Goal: Task Accomplishment & Management: Complete application form

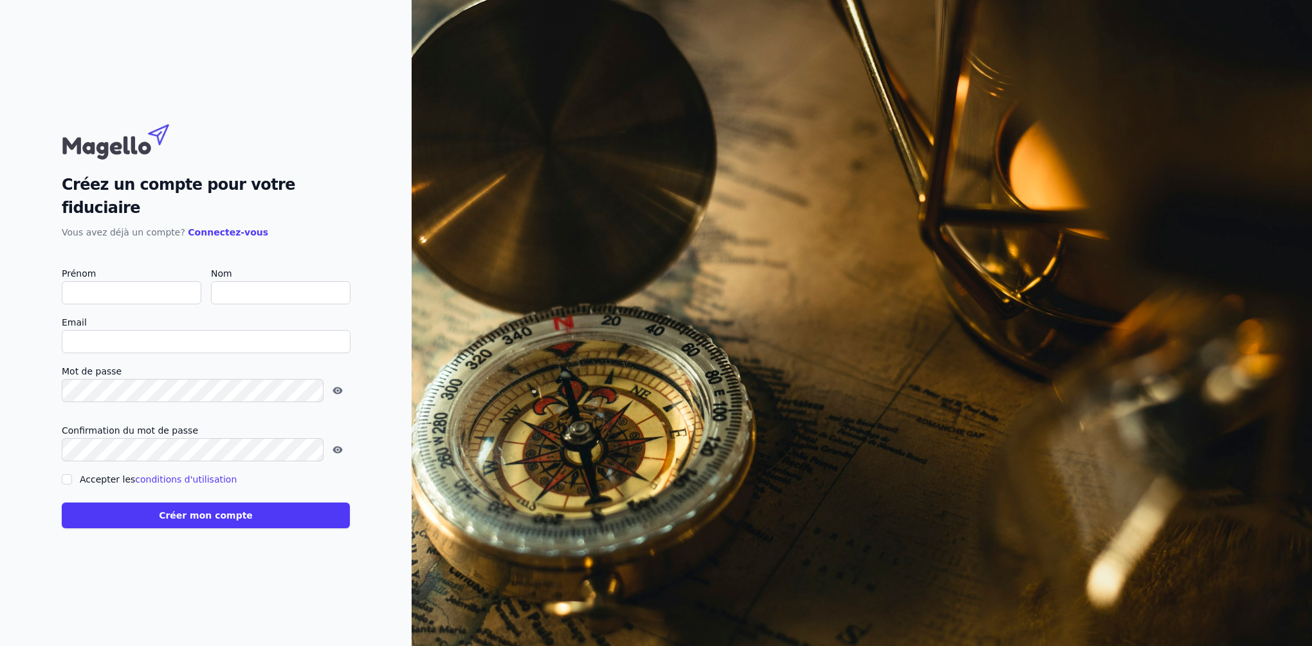
type input "E"
checkbox input "false"
type input "[PERSON_NAME]"
type input "Lenoir"
type input "[EMAIL_ADDRESS][DOMAIN_NAME]"
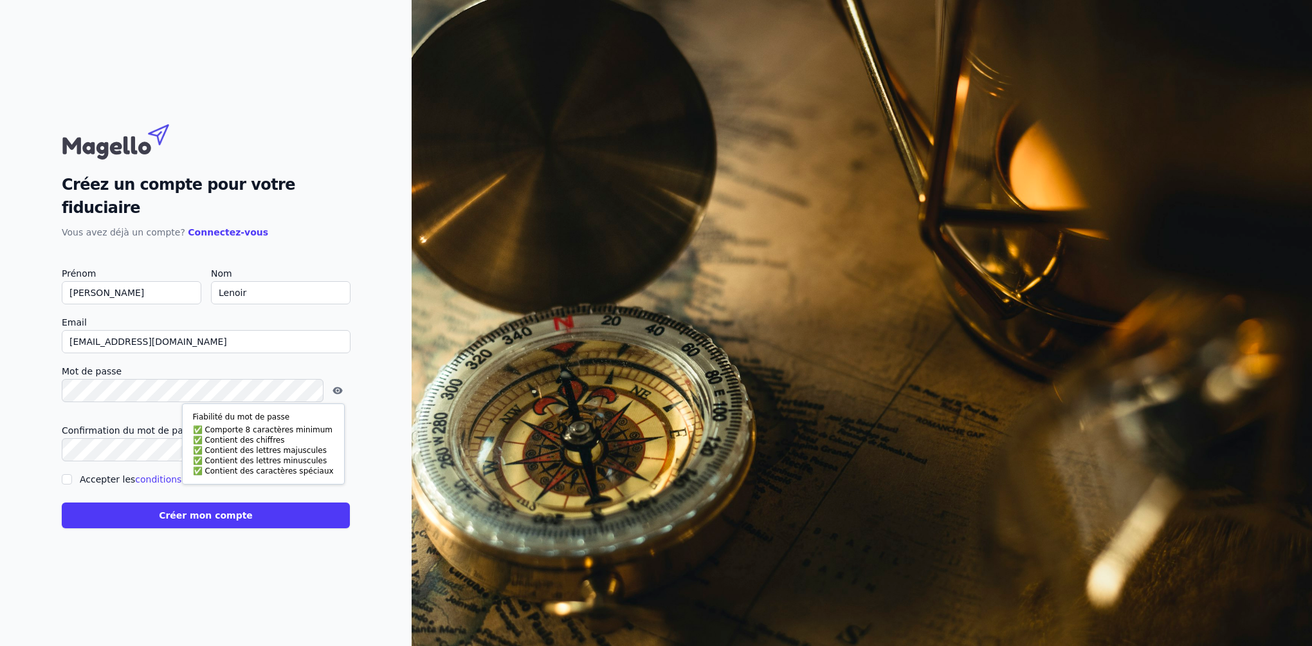
click at [167, 407] on div at bounding box center [206, 409] width 288 height 5
click at [102, 474] on label "Accepter les conditions d'utilisation" at bounding box center [158, 479] width 157 height 10
click at [72, 474] on input "Accepter les conditions d'utilisation" at bounding box center [67, 479] width 10 height 10
checkbox input "true"
click at [161, 503] on button "Créer mon compte" at bounding box center [206, 515] width 288 height 26
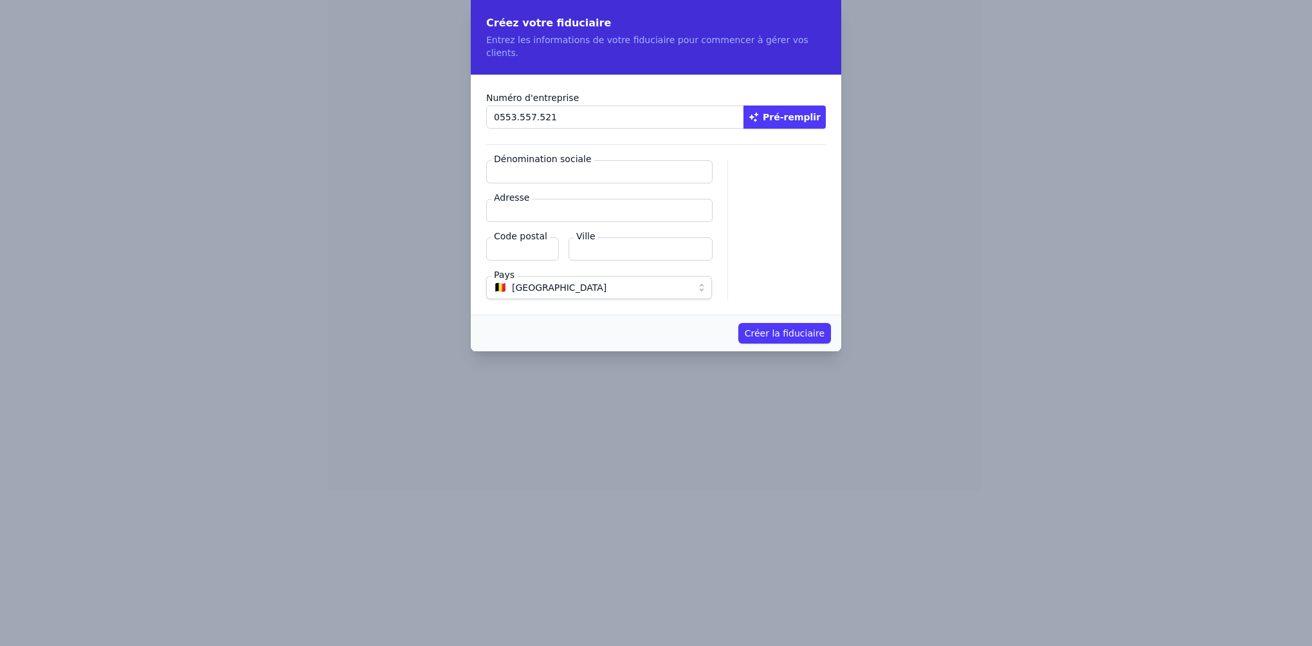
type input "0553.557.521"
click at [795, 105] on button "Pré-remplir" at bounding box center [784, 116] width 82 height 23
type input "B.F.S SA"
type input "[STREET_ADDRESS]"
type input "1150"
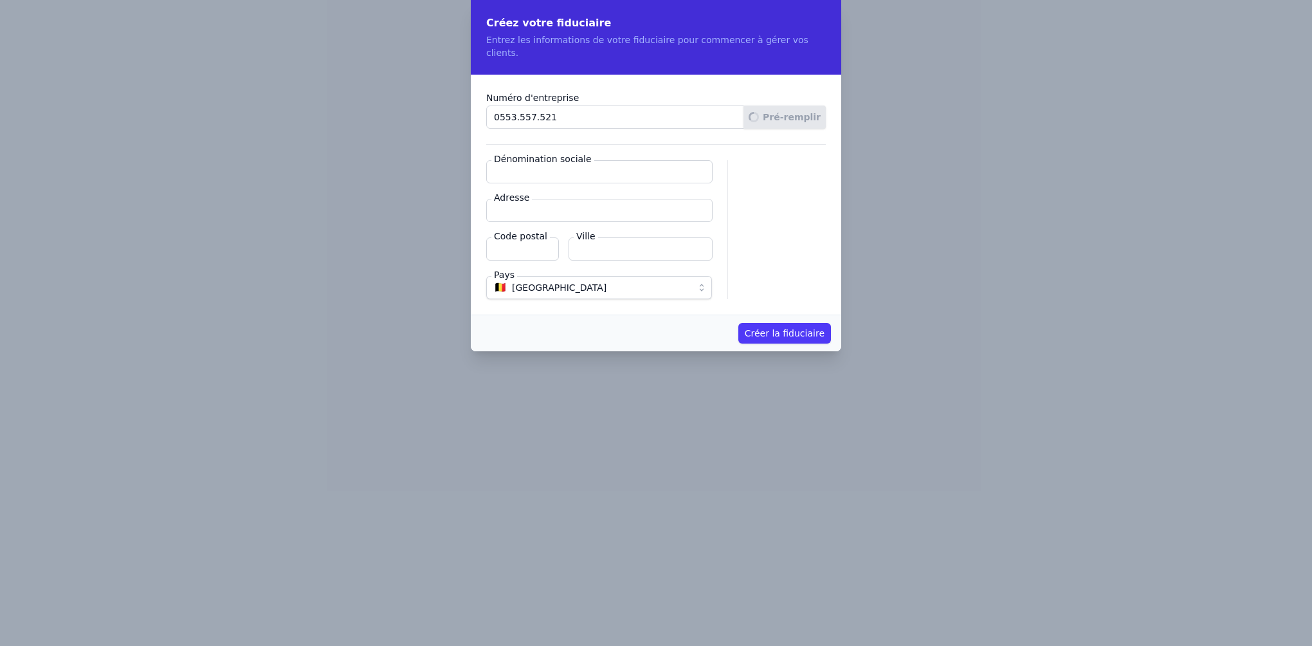
type input "Woluwe-[GEOGRAPHIC_DATA]"
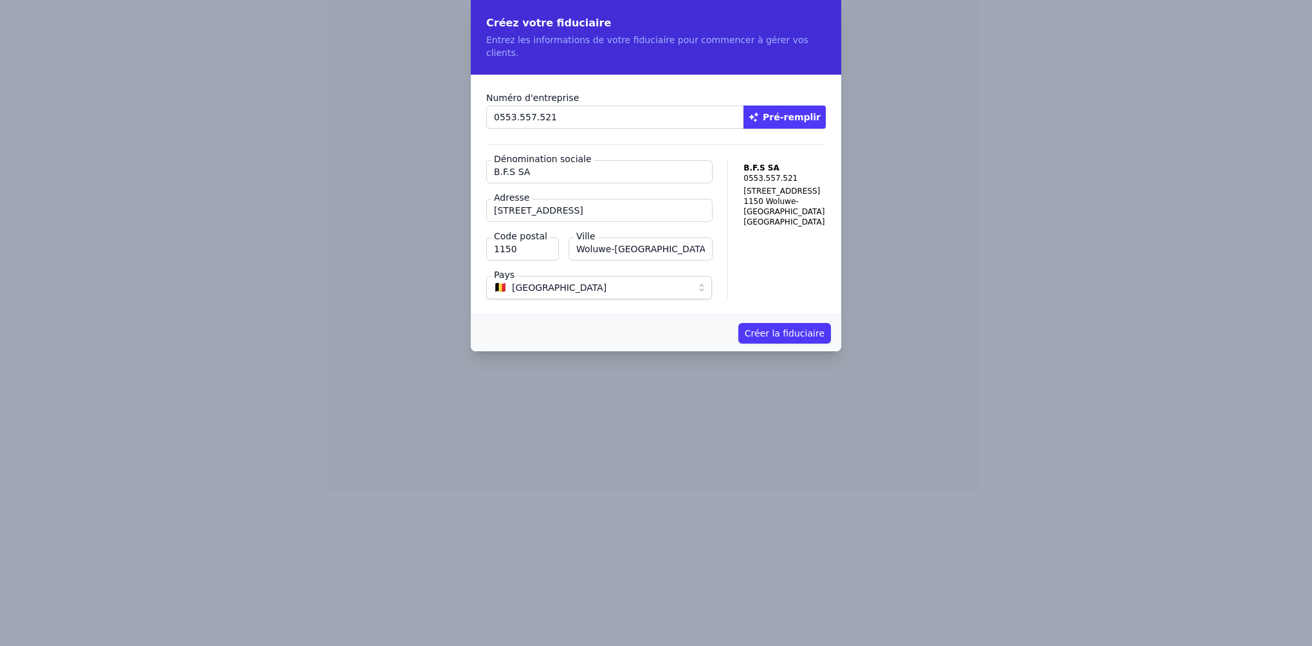
click at [765, 323] on button "Créer la fiduciaire" at bounding box center [784, 333] width 93 height 21
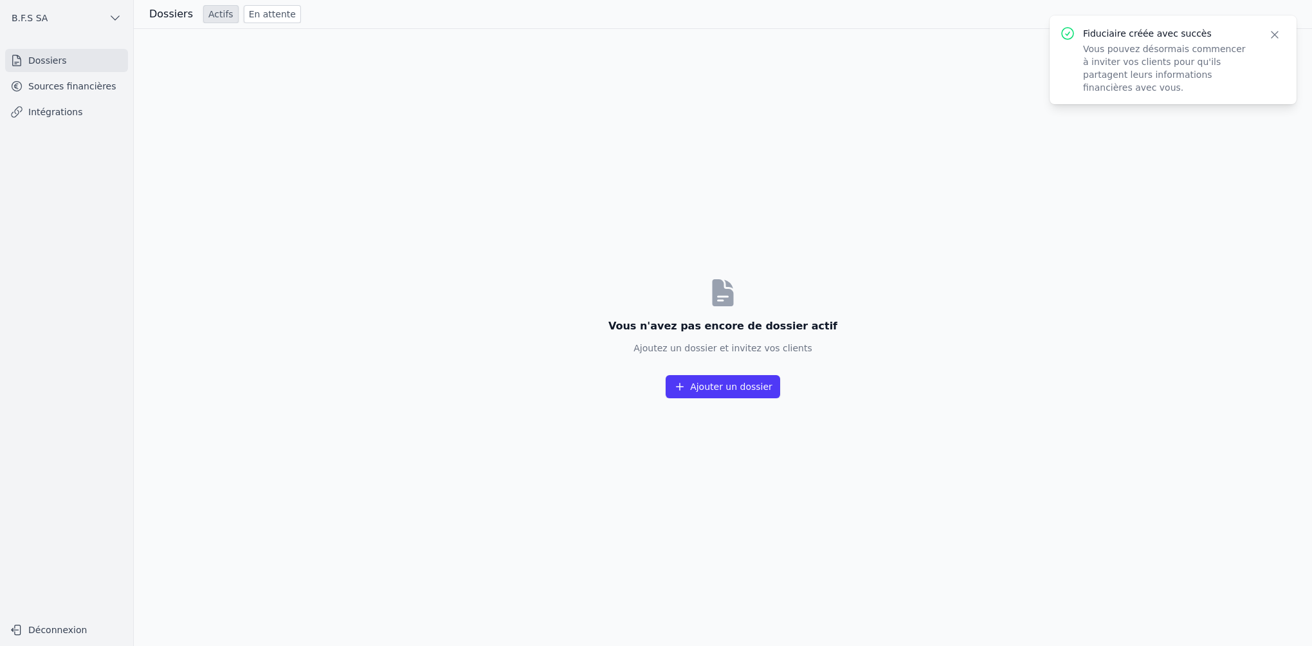
click at [703, 387] on button "Ajouter un dossier" at bounding box center [722, 386] width 114 height 23
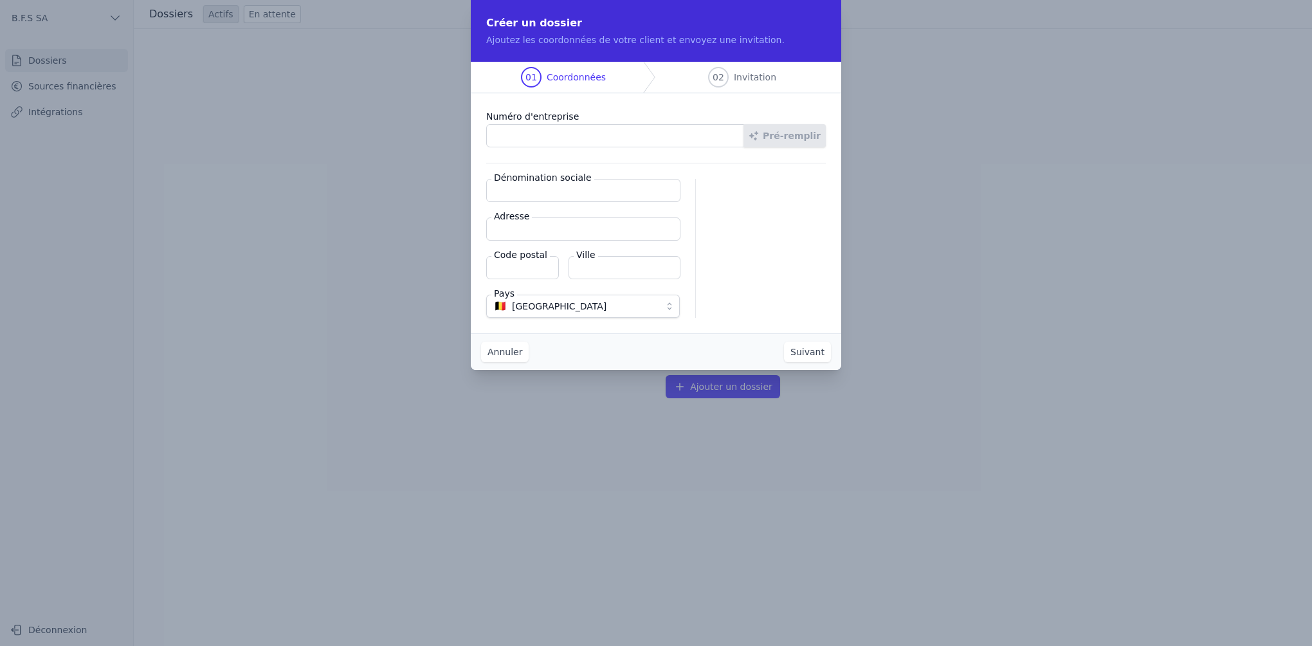
paste input "0847.907.880"
type input "0847.907.880"
click at [785, 132] on button "Pré-remplir" at bounding box center [784, 135] width 82 height 23
type input "INOCREA SRL"
type input "Boulevard Industriel 9"
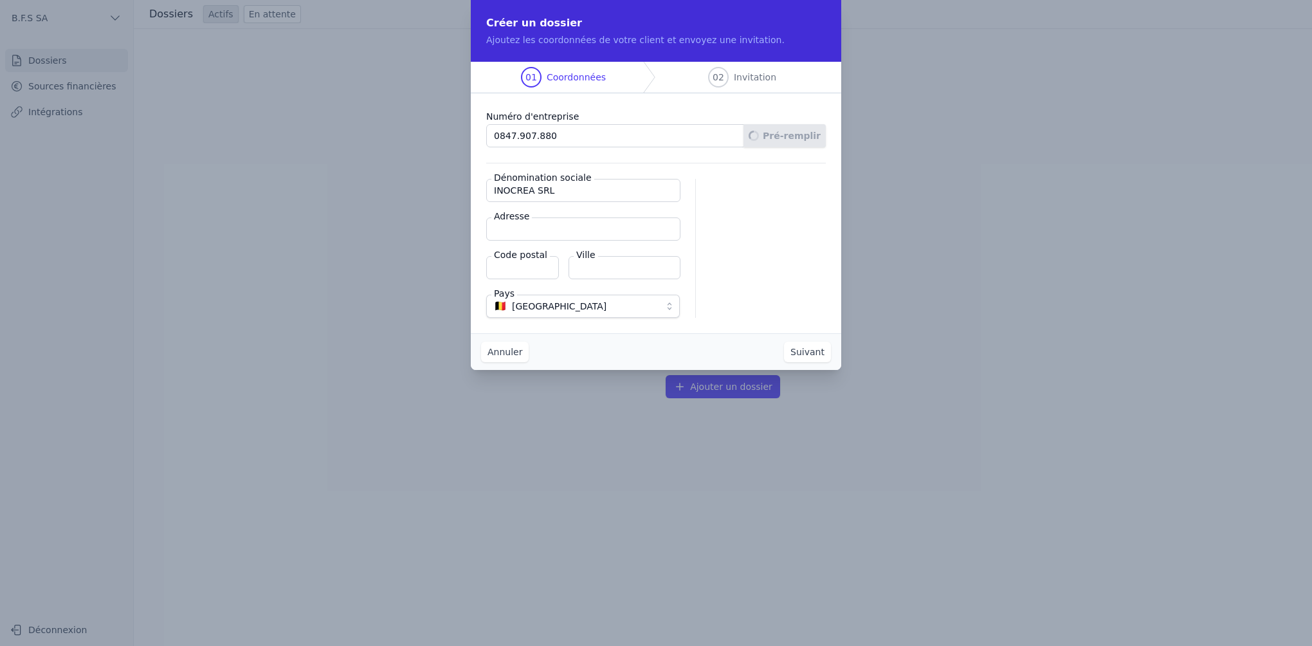
type input "1070"
type input "Anderlecht"
click at [816, 353] on button "Suivant" at bounding box center [807, 351] width 47 height 21
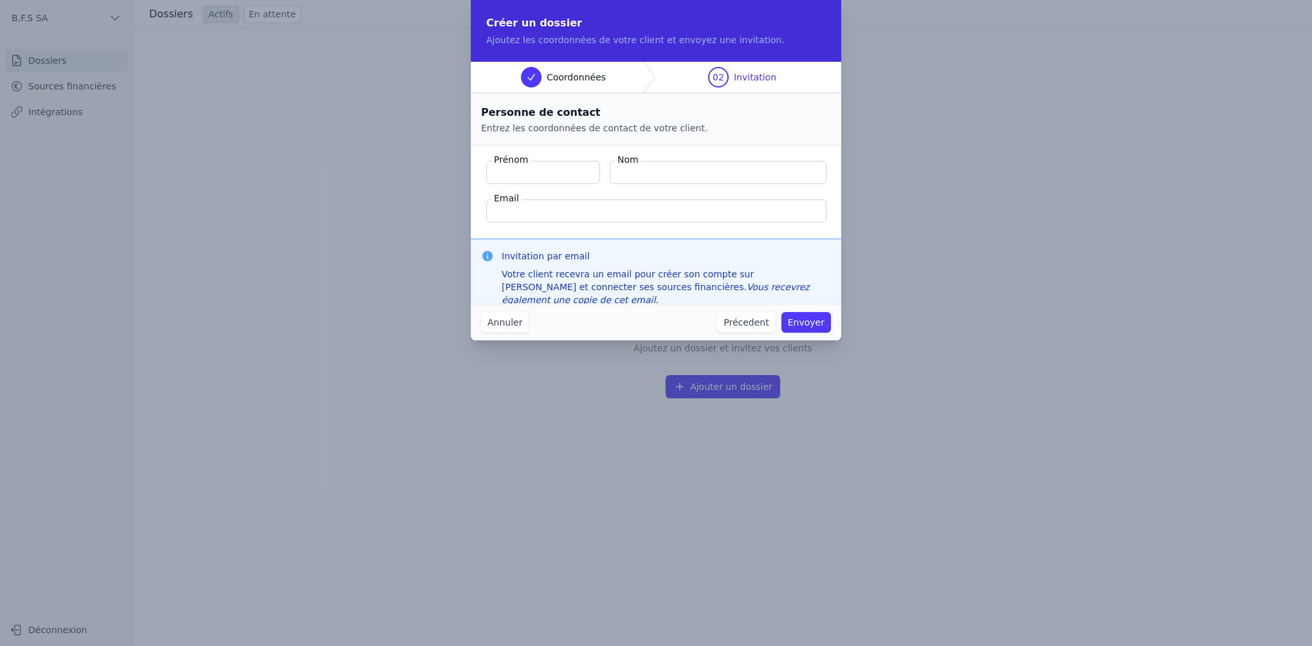
click at [563, 206] on input "Email" at bounding box center [656, 210] width 340 height 23
paste input "[EMAIL_ADDRESS][DOMAIN_NAME]"
type input "[EMAIL_ADDRESS][DOMAIN_NAME]"
paste input "[PERSON_NAME] [PERSON_NAME]"
type input "[PERSON_NAME]"
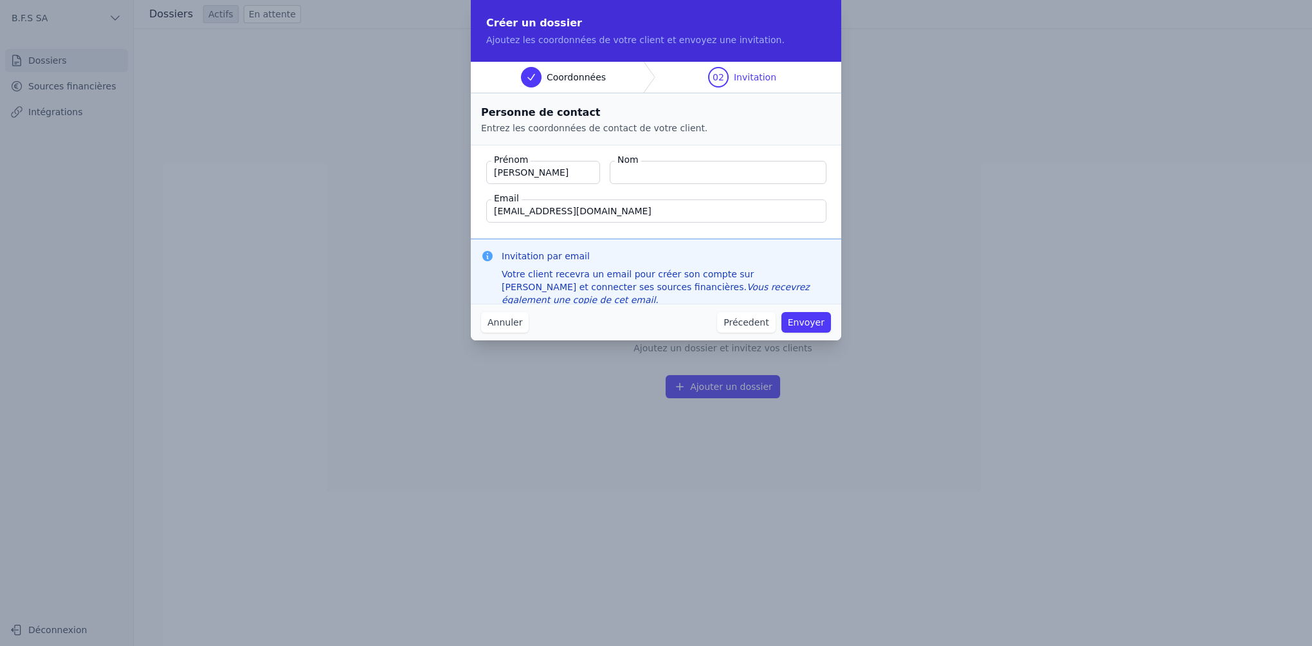
click at [654, 174] on input "Nom" at bounding box center [718, 172] width 217 height 23
paste input "[PERSON_NAME]"
type input "[PERSON_NAME]"
click at [656, 190] on fieldset "Prénom [PERSON_NAME] Nom [PERSON_NAME] Email [EMAIL_ADDRESS][DOMAIN_NAME]" at bounding box center [656, 191] width 370 height 93
click at [496, 177] on input "[PERSON_NAME]" at bounding box center [543, 172] width 114 height 23
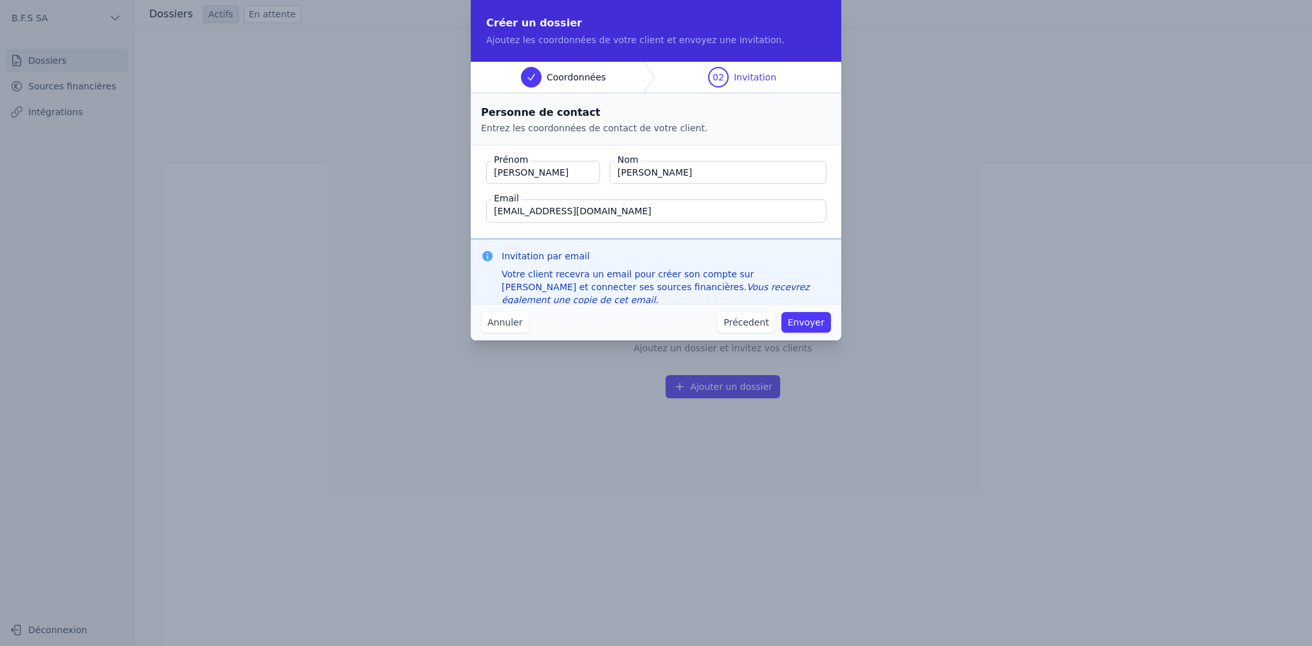
type input "[PERSON_NAME]"
click at [619, 176] on input "[PERSON_NAME]" at bounding box center [718, 172] width 217 height 23
click at [806, 320] on button "Envoyer" at bounding box center [806, 322] width 50 height 21
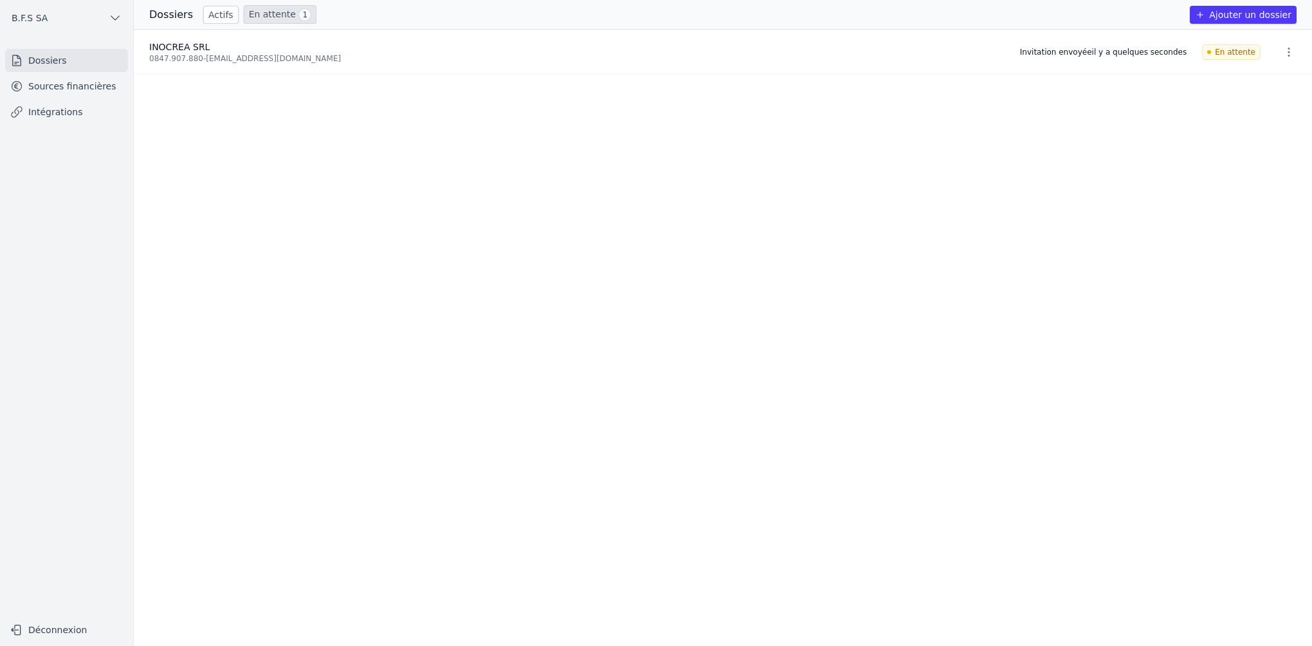
click at [93, 83] on link "Sources financières" at bounding box center [66, 86] width 123 height 23
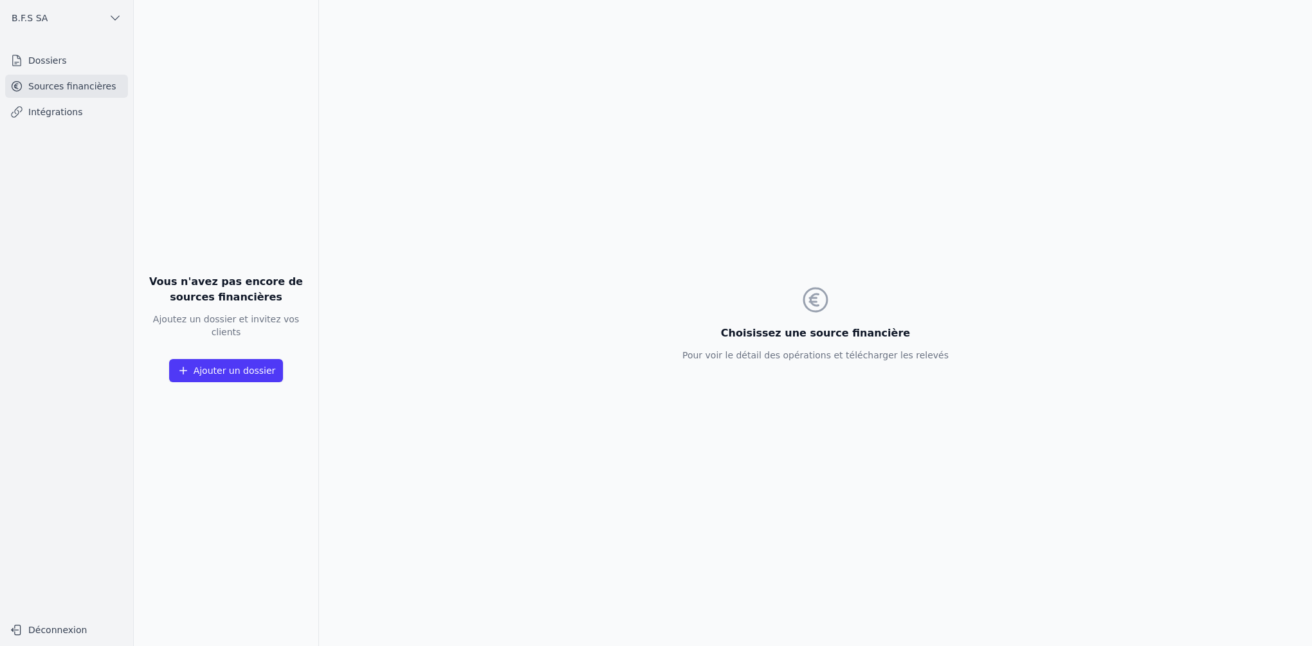
click at [46, 114] on link "Intégrations" at bounding box center [66, 111] width 123 height 23
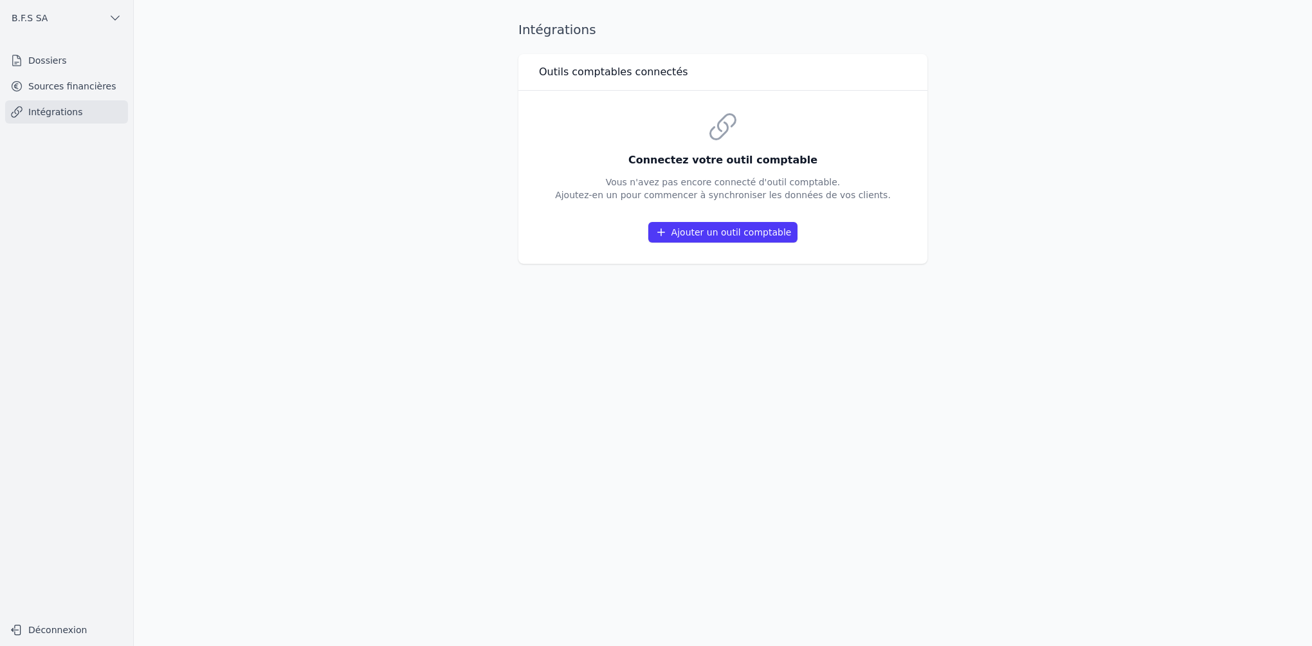
click at [699, 230] on button "Ajouter un outil comptable" at bounding box center [723, 232] width 150 height 21
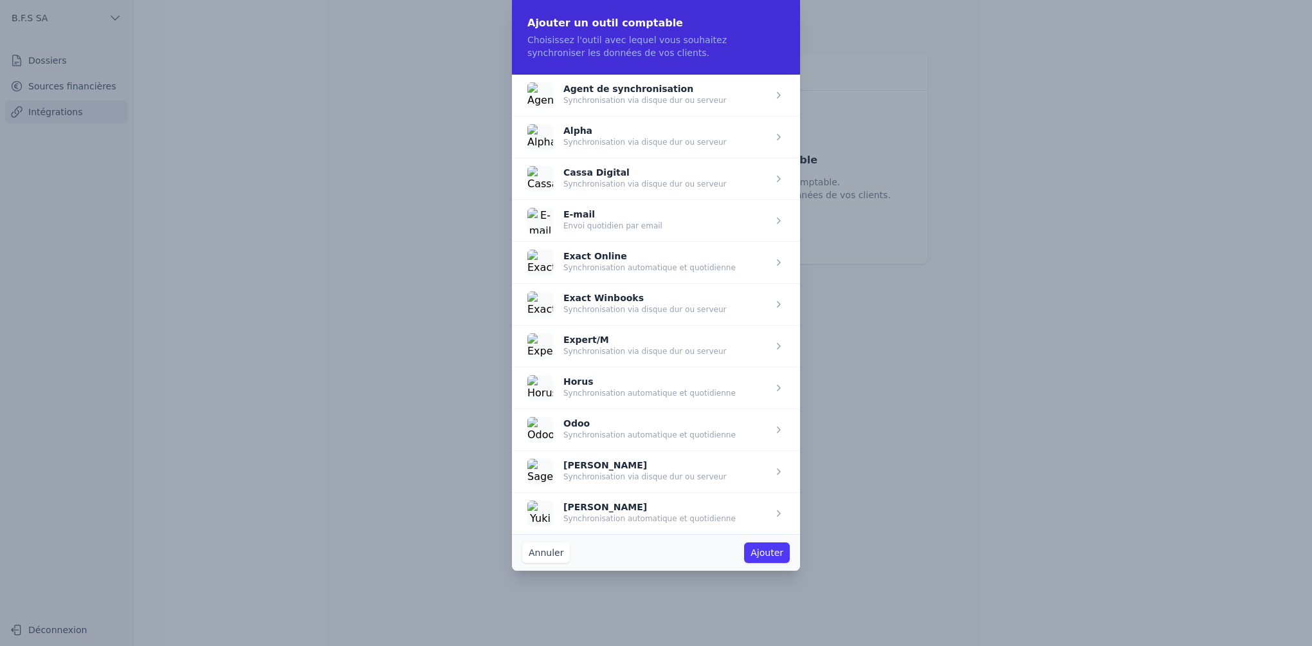
click at [554, 386] on span "button" at bounding box center [656, 387] width 288 height 42
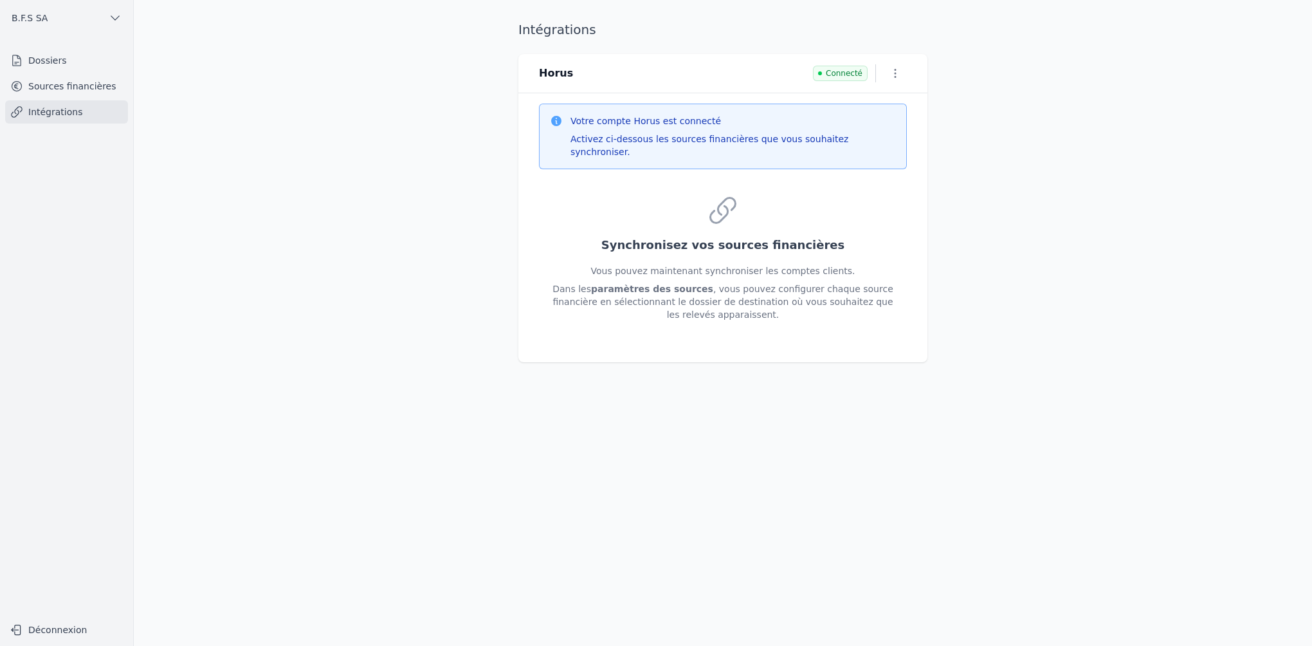
click at [45, 86] on link "Sources financières" at bounding box center [66, 86] width 123 height 23
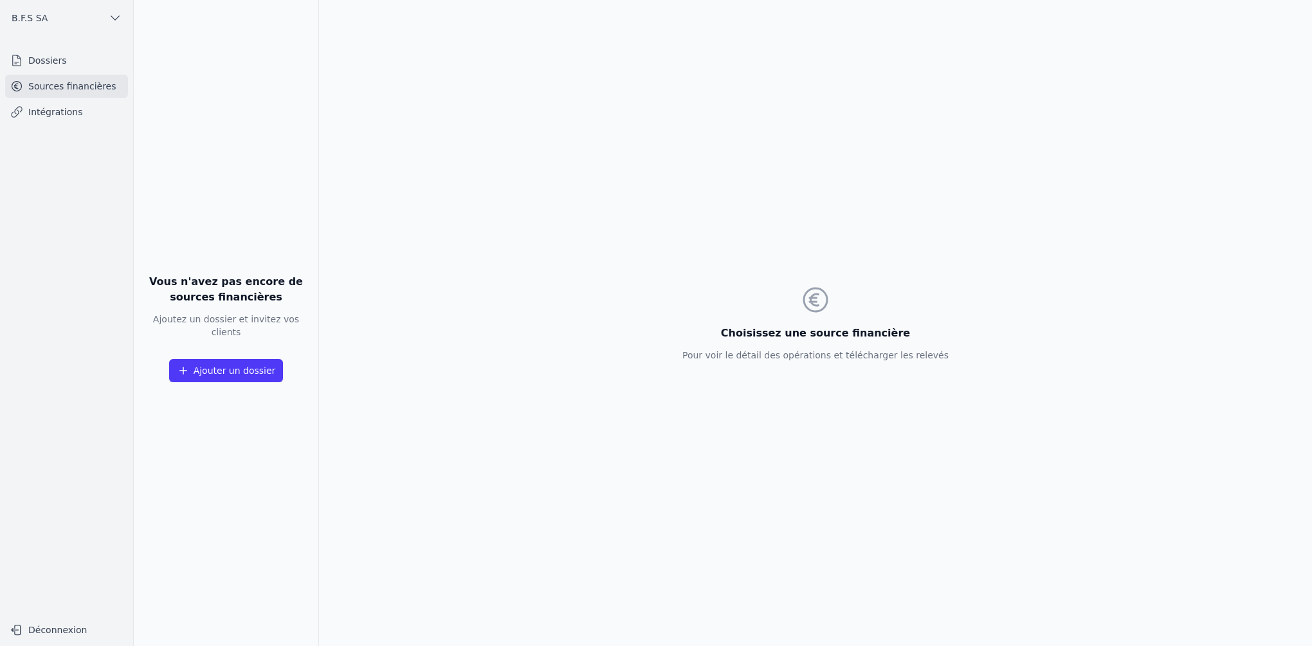
click at [46, 64] on link "Dossiers" at bounding box center [66, 60] width 123 height 23
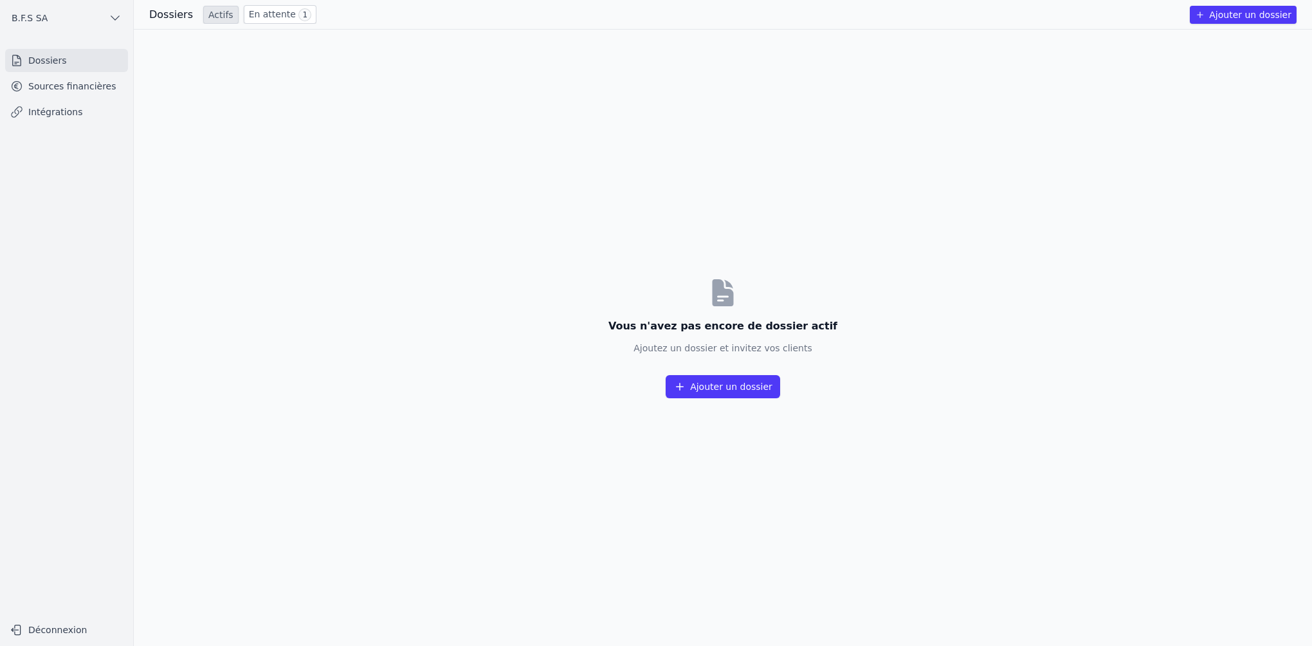
click at [249, 9] on link "En attente 1" at bounding box center [280, 14] width 73 height 19
